Goal: Information Seeking & Learning: Learn about a topic

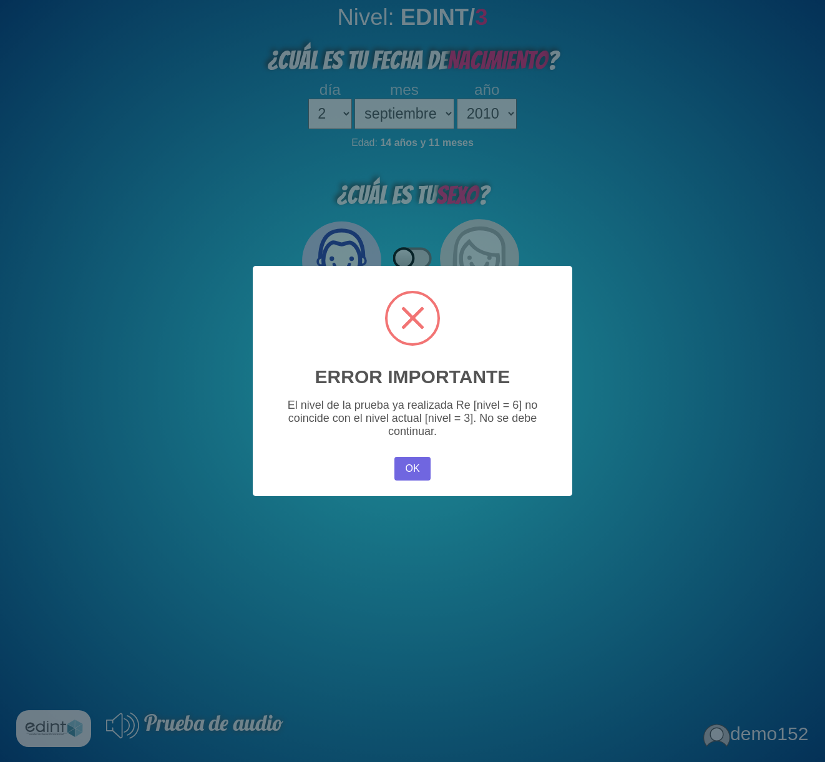
select select "2"
select select "09"
select select "2010"
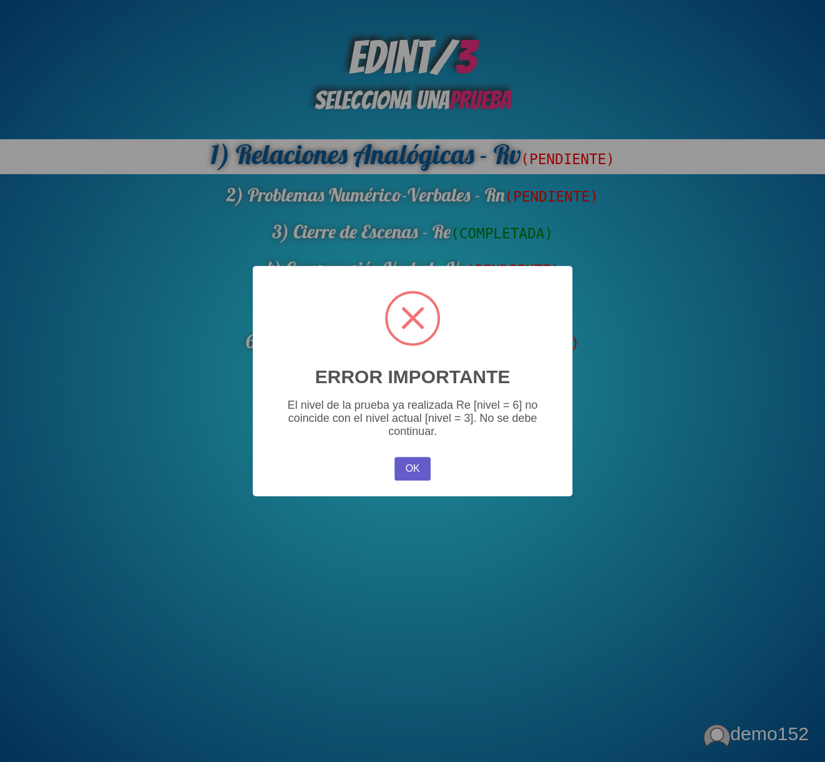
click at [406, 476] on button "OK" at bounding box center [413, 469] width 36 height 24
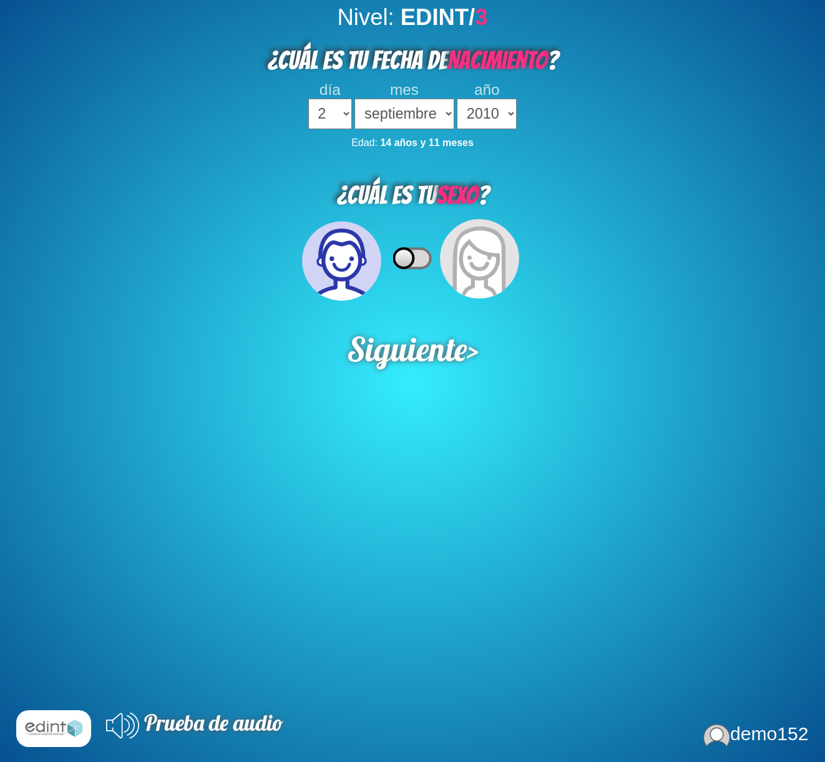
select select "2"
select select "09"
select select "2010"
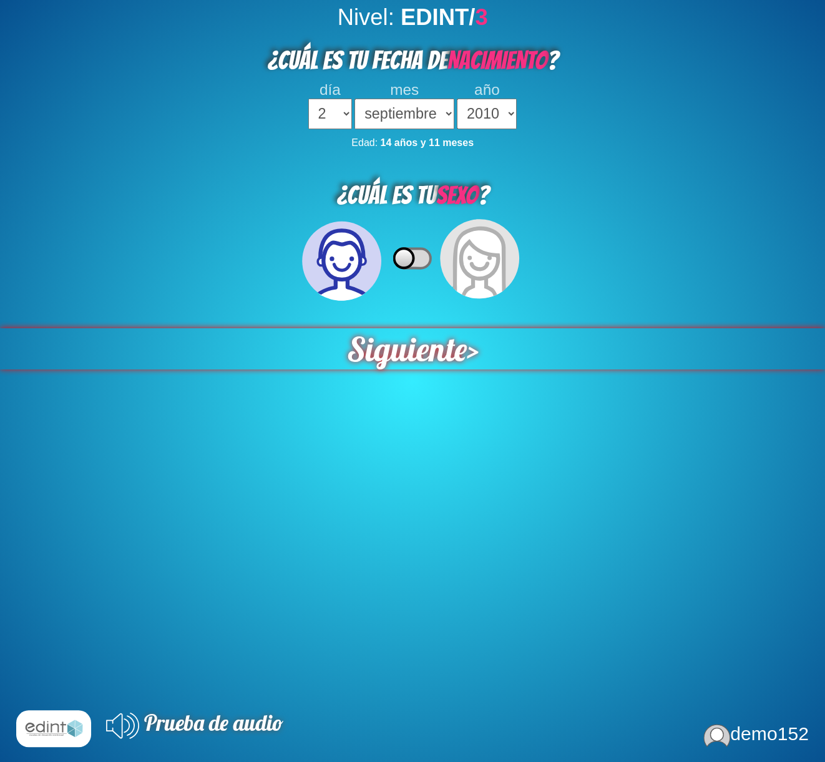
click at [400, 353] on span "Siguiente" at bounding box center [407, 348] width 120 height 41
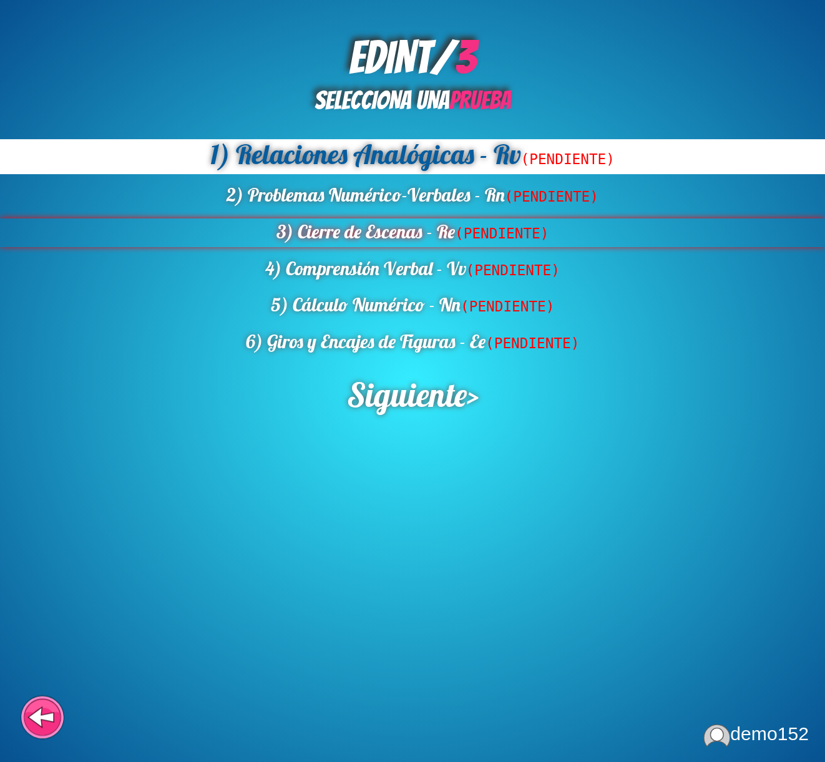
click at [350, 245] on div "3) Cierre de Escenas - Re (PENDIENTE)" at bounding box center [412, 233] width 825 height 29
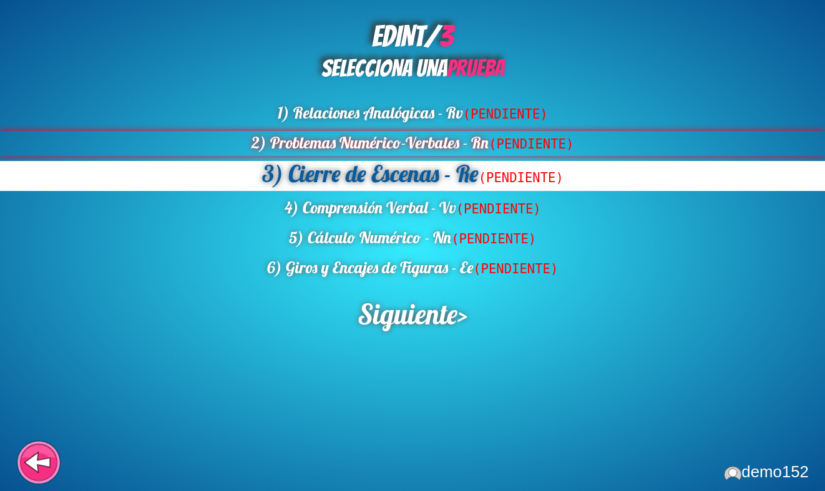
click at [368, 142] on div "2) Problemas Numérico-Verbales - Rn (PENDIENTE)" at bounding box center [412, 143] width 825 height 25
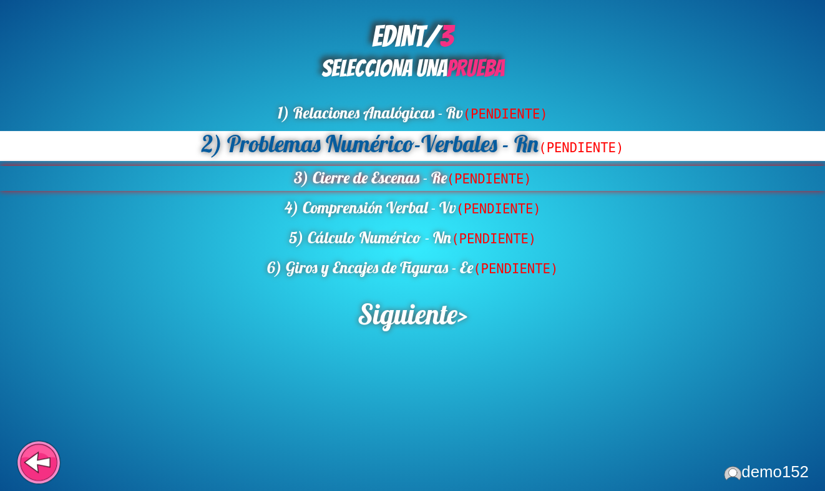
click at [355, 180] on div "3) Cierre de Escenas - Re (PENDIENTE)" at bounding box center [412, 178] width 825 height 25
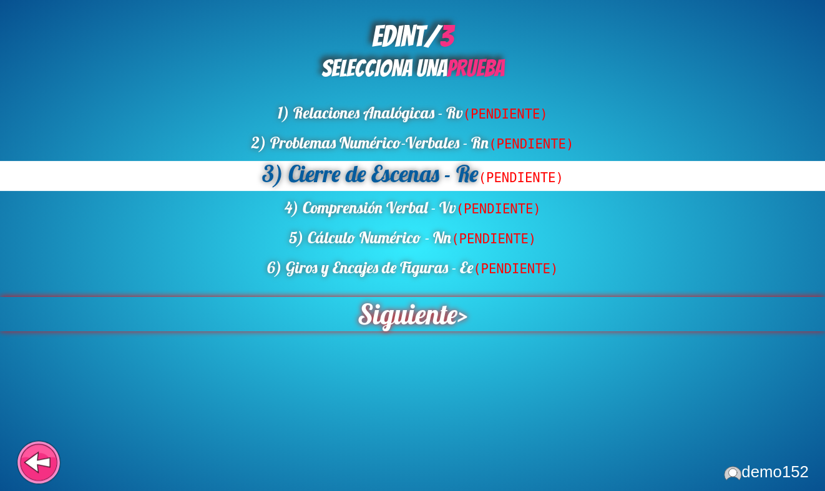
click at [402, 321] on span "Siguiente" at bounding box center [408, 314] width 100 height 34
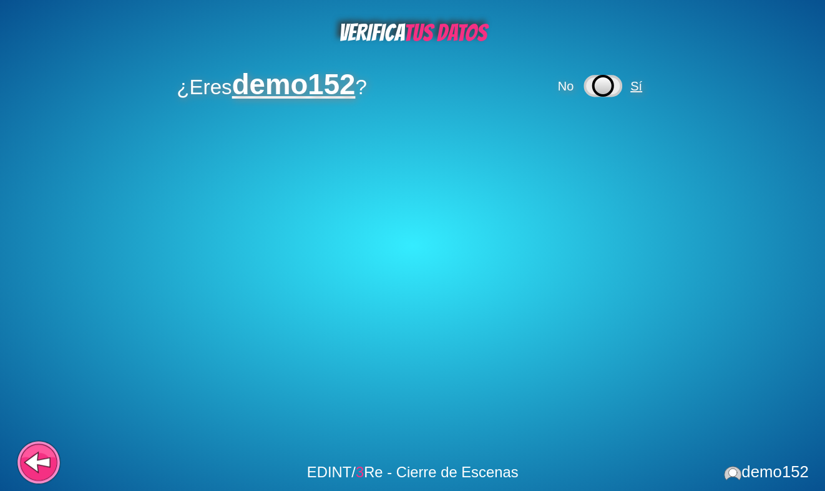
click at [642, 89] on span "Sí" at bounding box center [637, 86] width 12 height 14
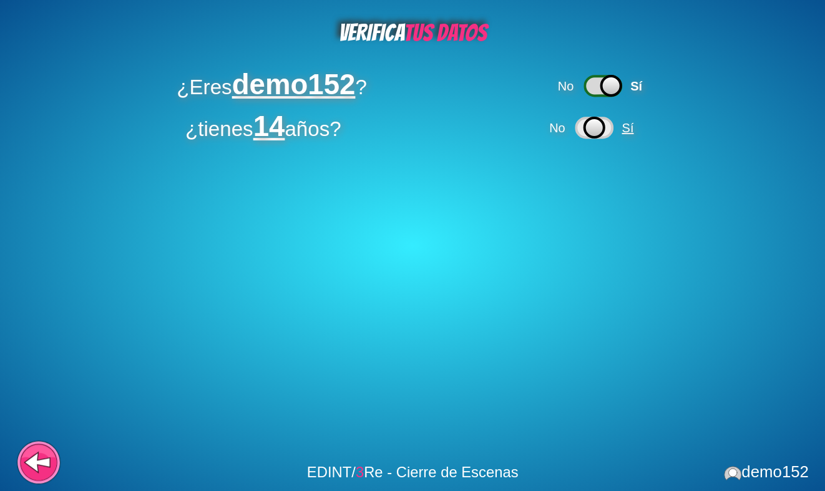
click at [634, 129] on span "Sí" at bounding box center [628, 128] width 12 height 14
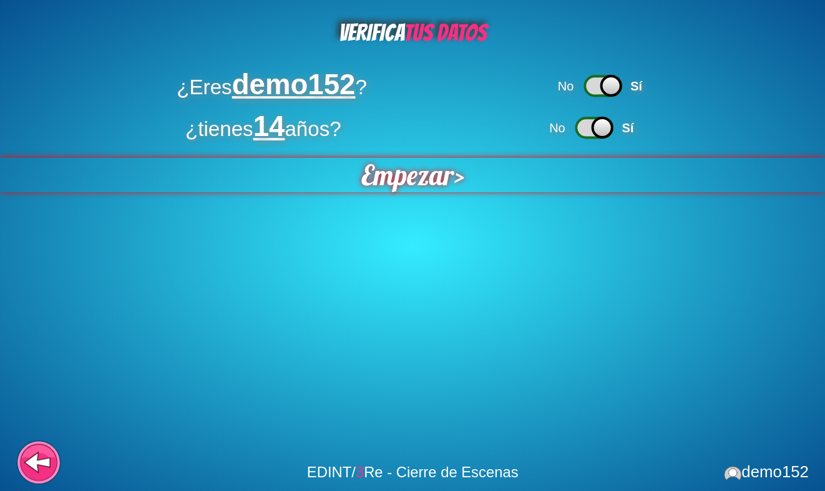
click at [415, 189] on span "Empezar" at bounding box center [407, 175] width 93 height 34
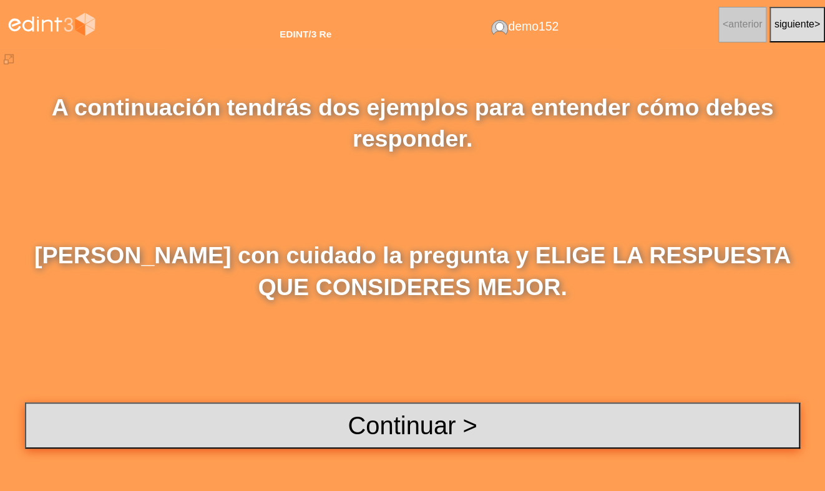
click at [279, 422] on button "Continuar >" at bounding box center [413, 426] width 776 height 46
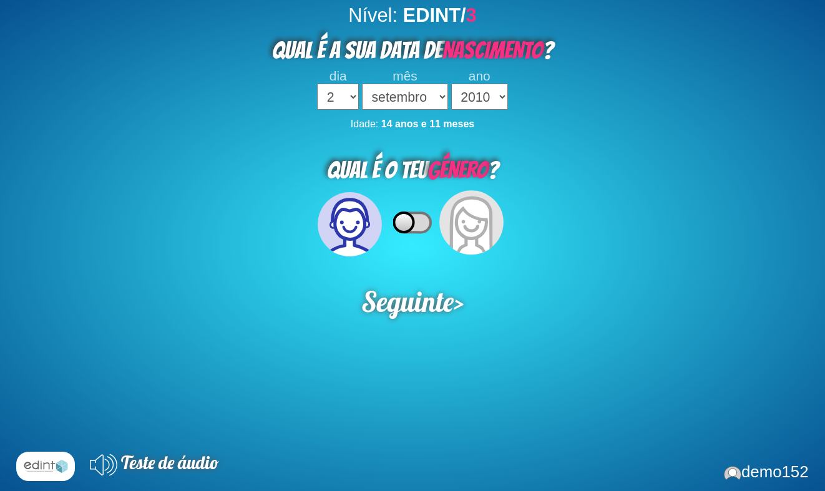
select select "2"
select select "09"
select select "2010"
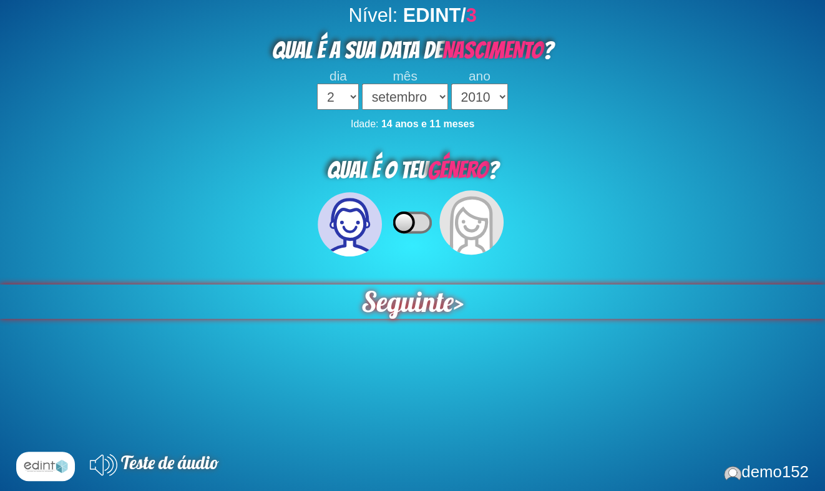
click at [403, 308] on span "Seguinte" at bounding box center [408, 302] width 92 height 34
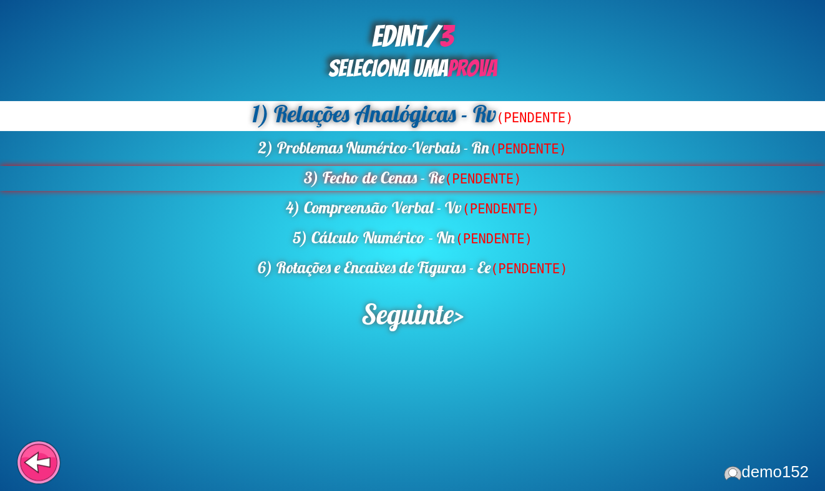
click at [351, 181] on div "3) Fecho de Cenas - Re (PENDENTE)" at bounding box center [412, 178] width 825 height 25
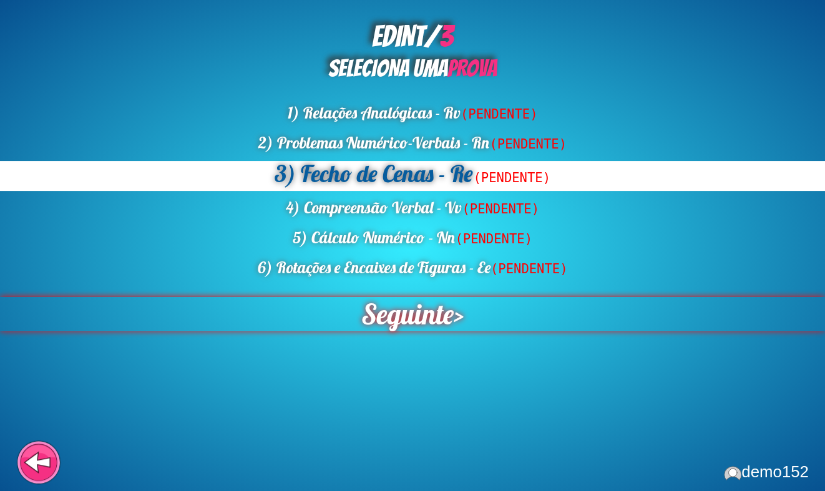
click at [391, 314] on span "Seguinte" at bounding box center [407, 315] width 98 height 36
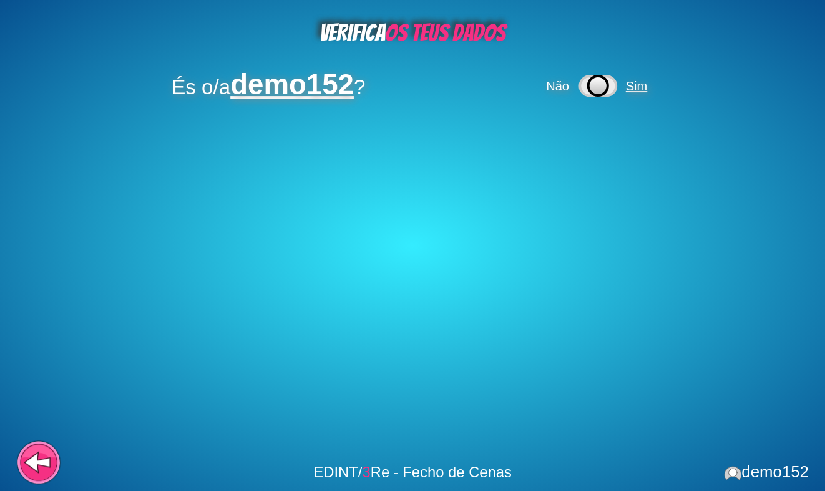
click at [638, 89] on span "Sim" at bounding box center [636, 86] width 21 height 14
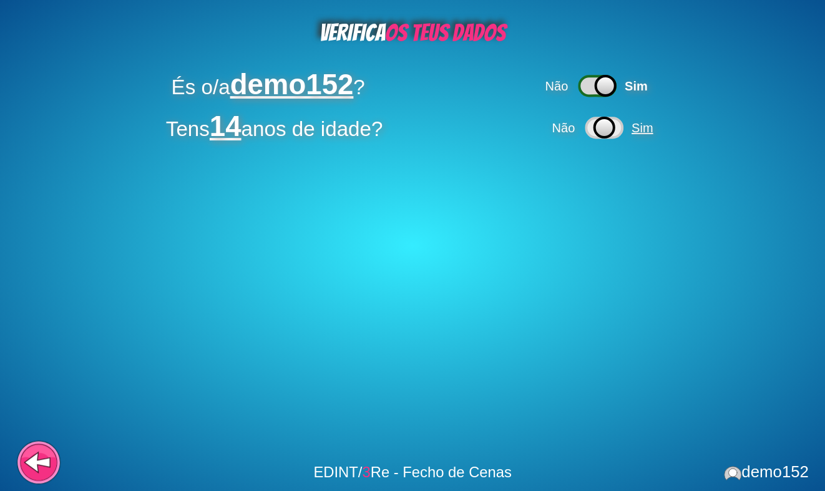
click at [642, 130] on span "Sim" at bounding box center [642, 128] width 21 height 14
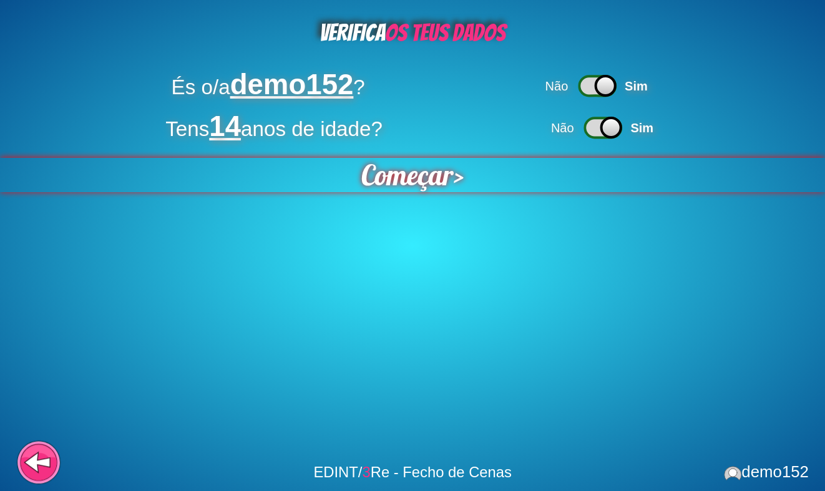
click at [436, 179] on span "Começar" at bounding box center [408, 175] width 94 height 35
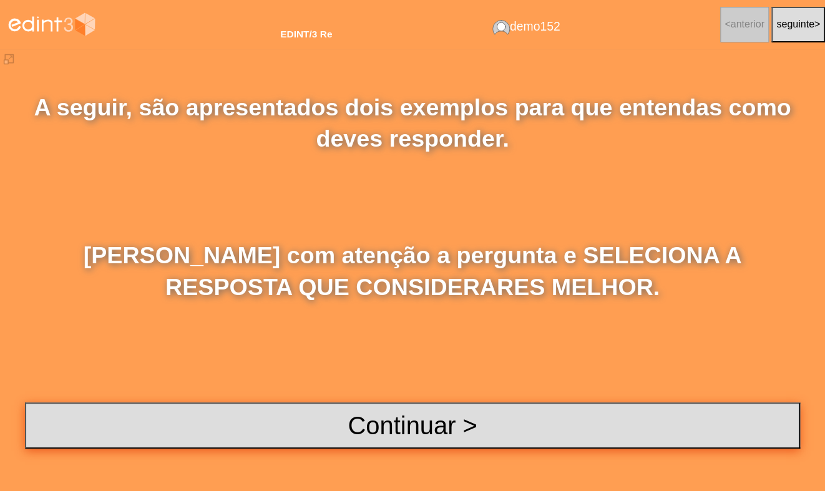
click at [366, 435] on button "Continuar >" at bounding box center [413, 426] width 776 height 46
